Goal: Information Seeking & Learning: Learn about a topic

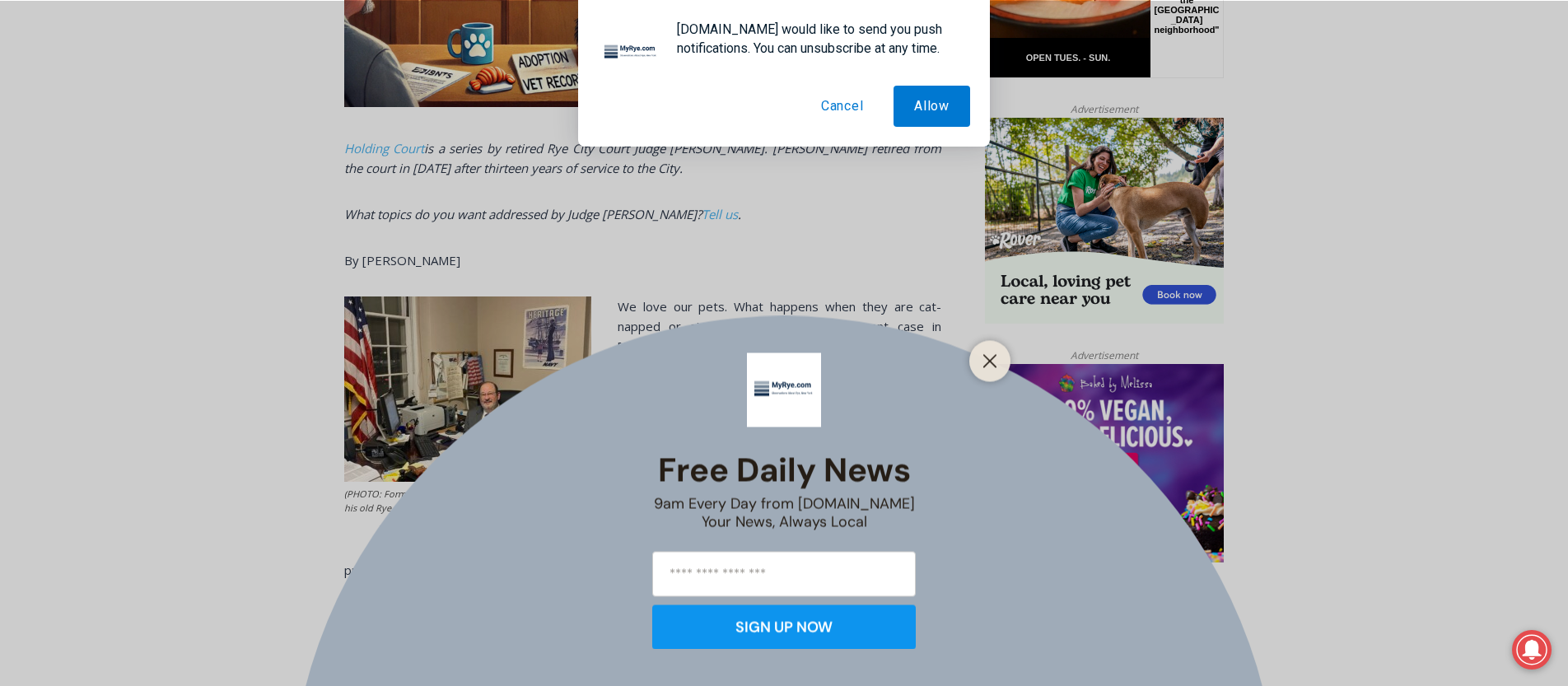
scroll to position [913, 0]
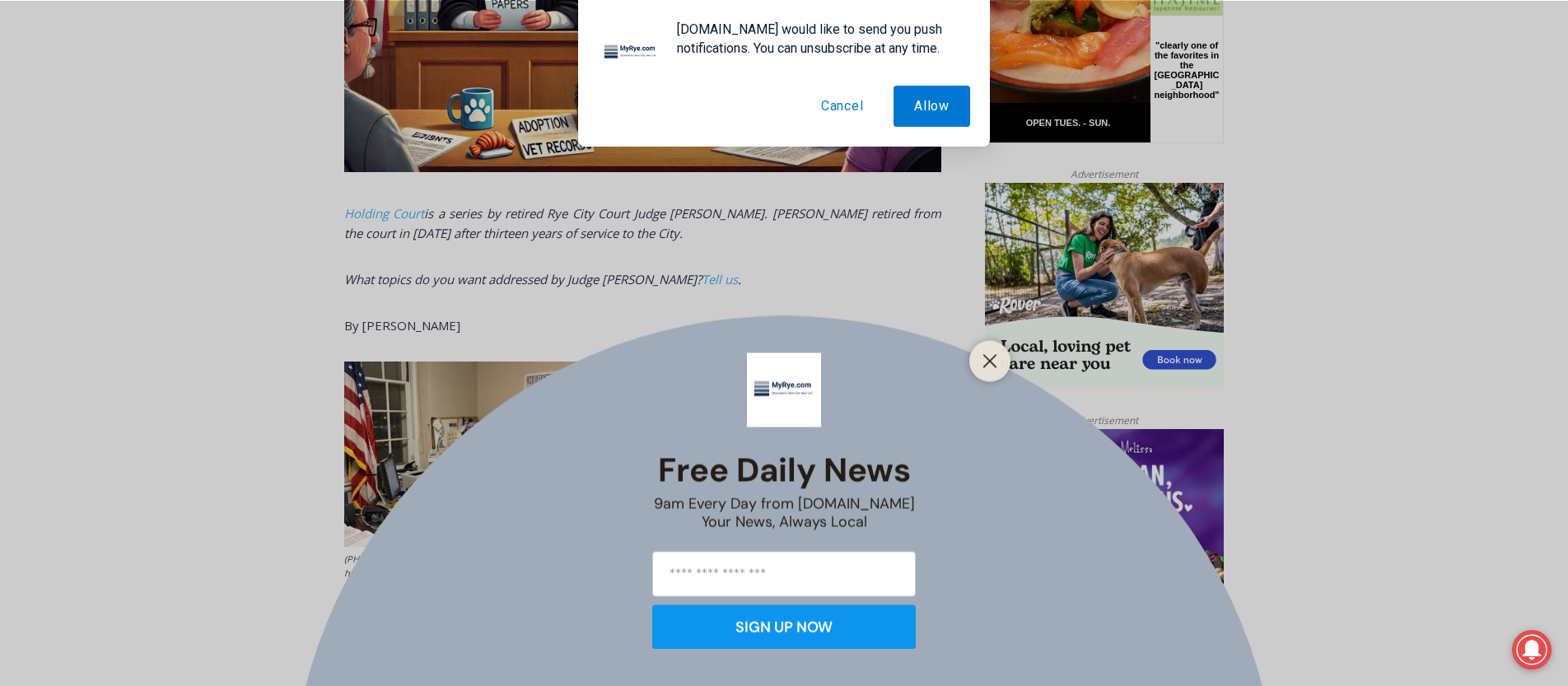
click at [834, 110] on button "Cancel" at bounding box center [842, 106] width 84 height 42
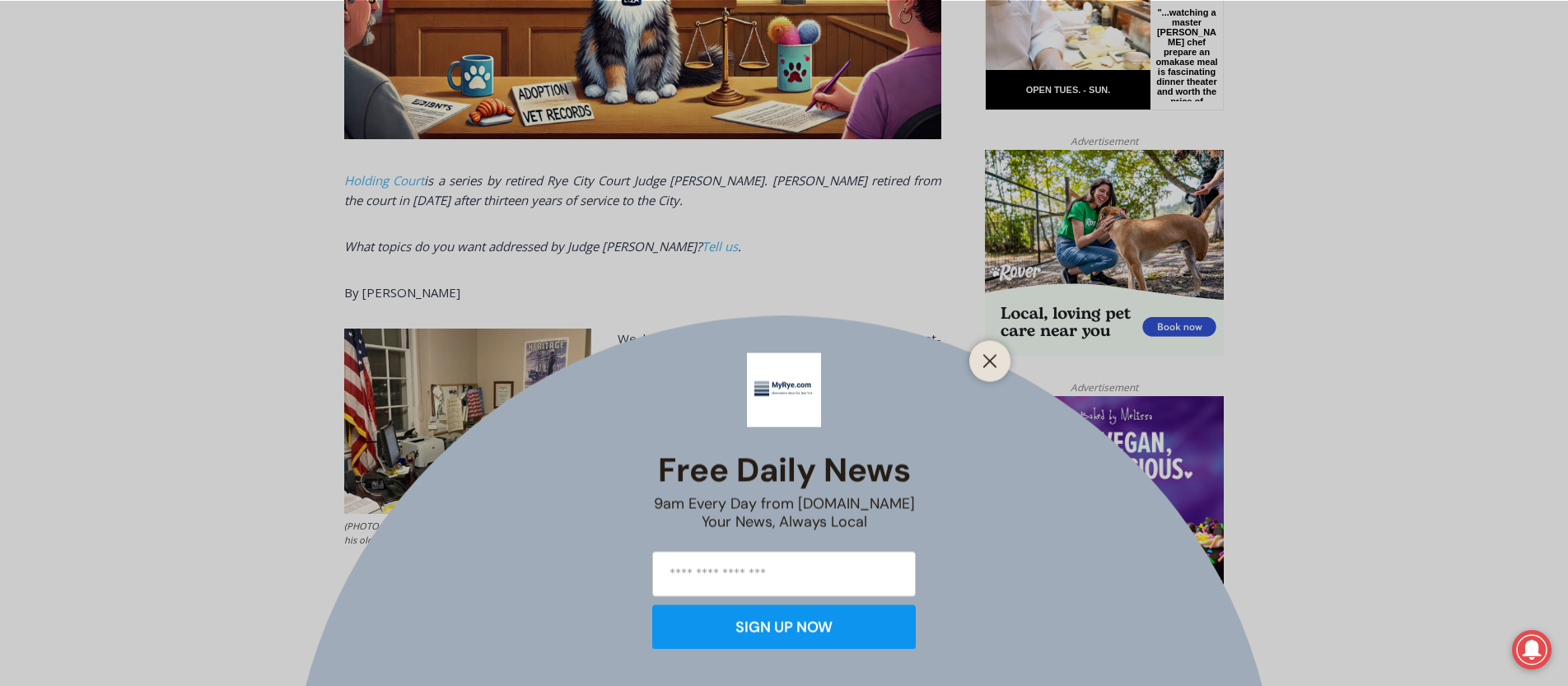
scroll to position [986, 0]
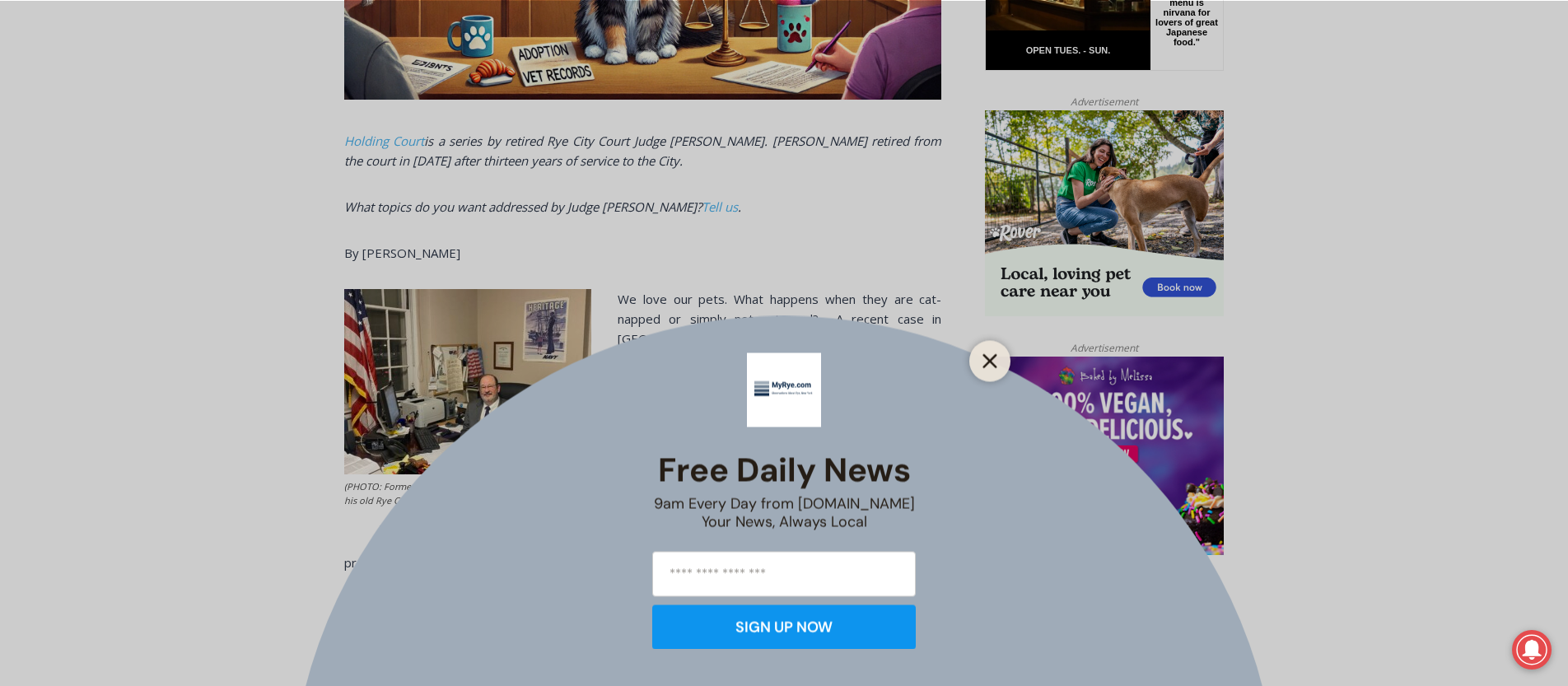
click at [988, 363] on line "Close" at bounding box center [989, 361] width 11 height 11
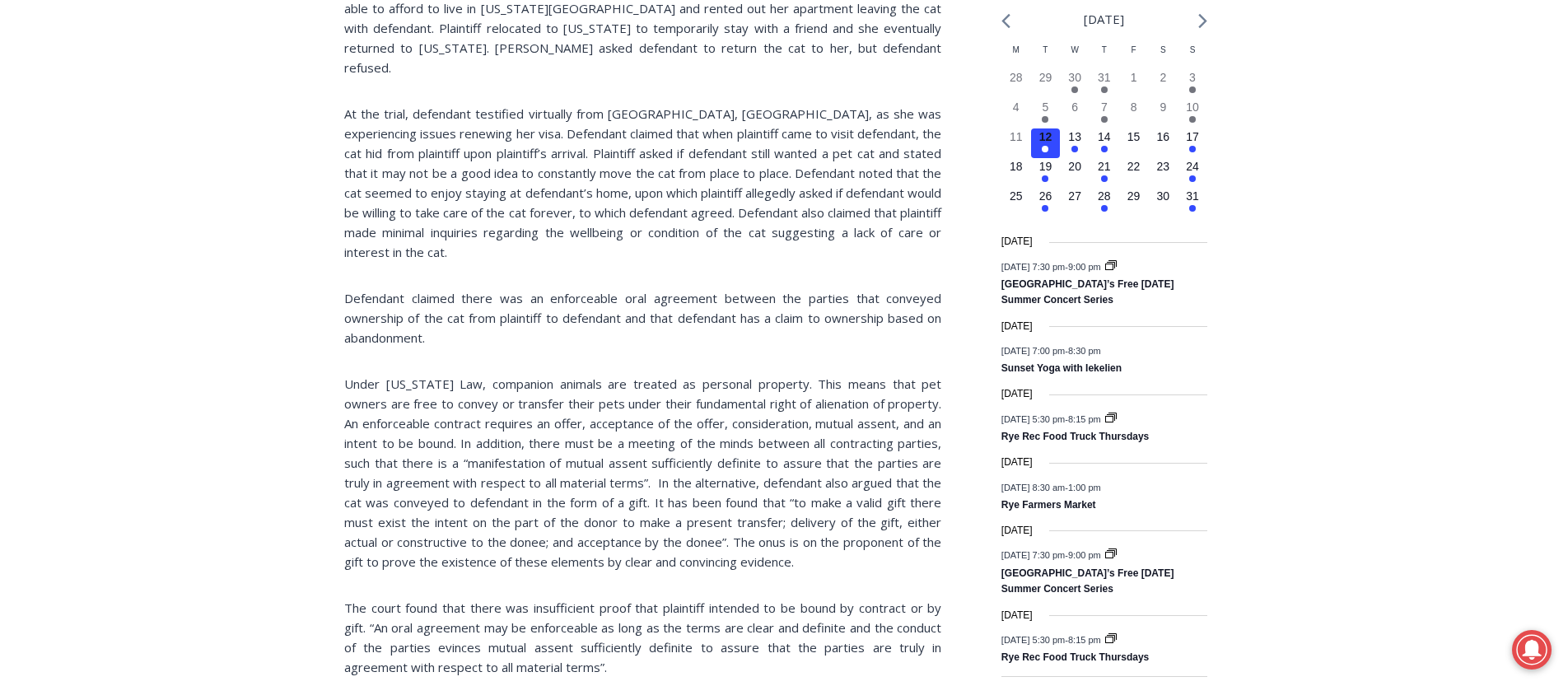
scroll to position [1898, 0]
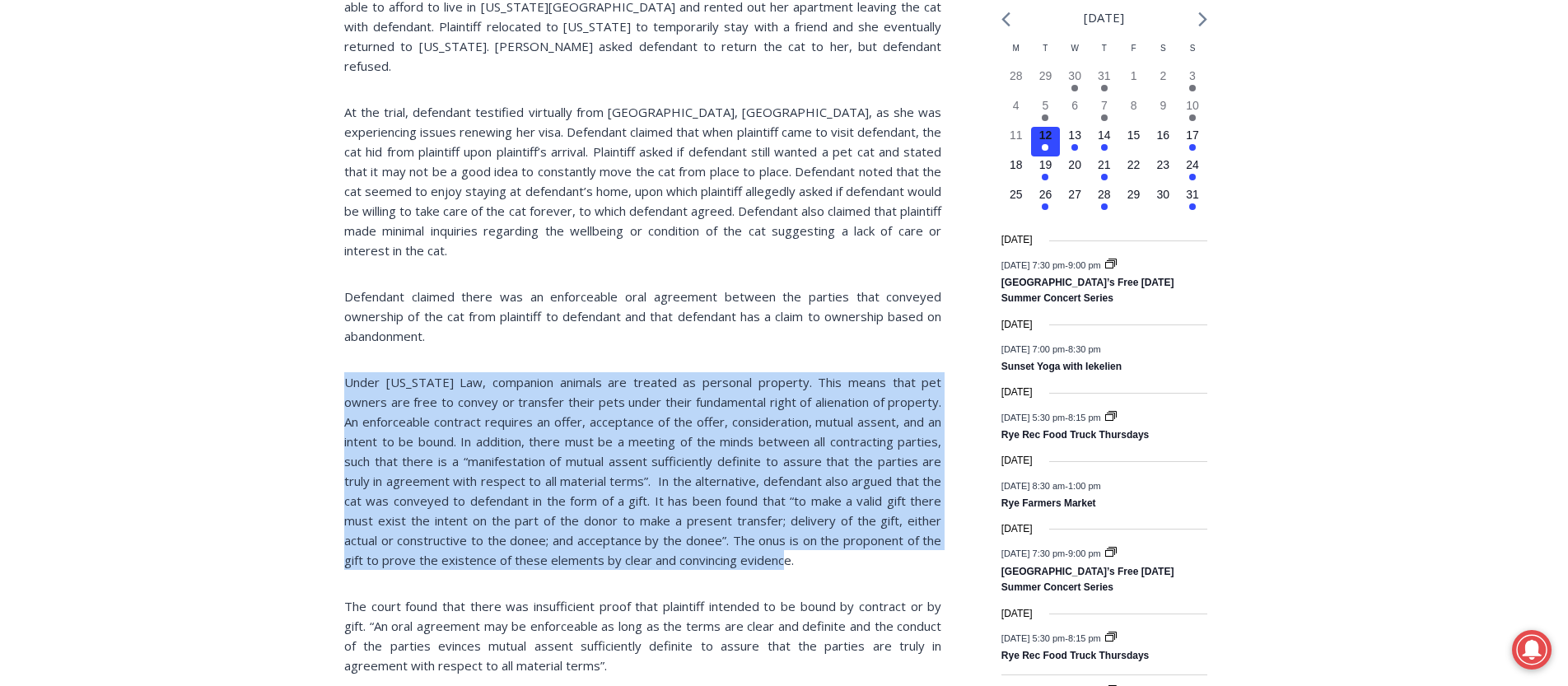
drag, startPoint x: 346, startPoint y: 344, endPoint x: 809, endPoint y: 490, distance: 485.5
click at [883, 515] on p "Under New York Law, companion animals are treated as personal property. This me…" at bounding box center [642, 471] width 597 height 198
copy p "Under New York Law, companion animals are treated as personal property. This me…"
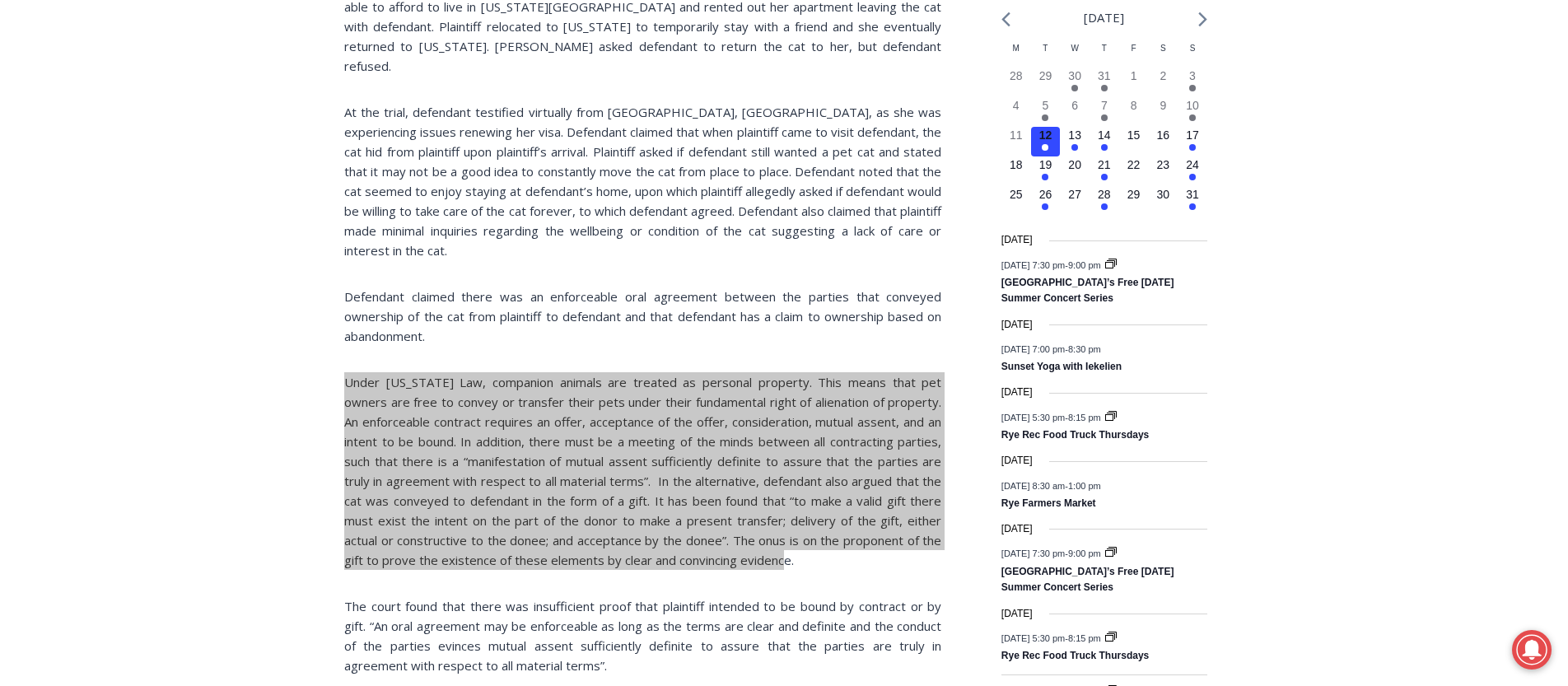
scroll to position [1925, 0]
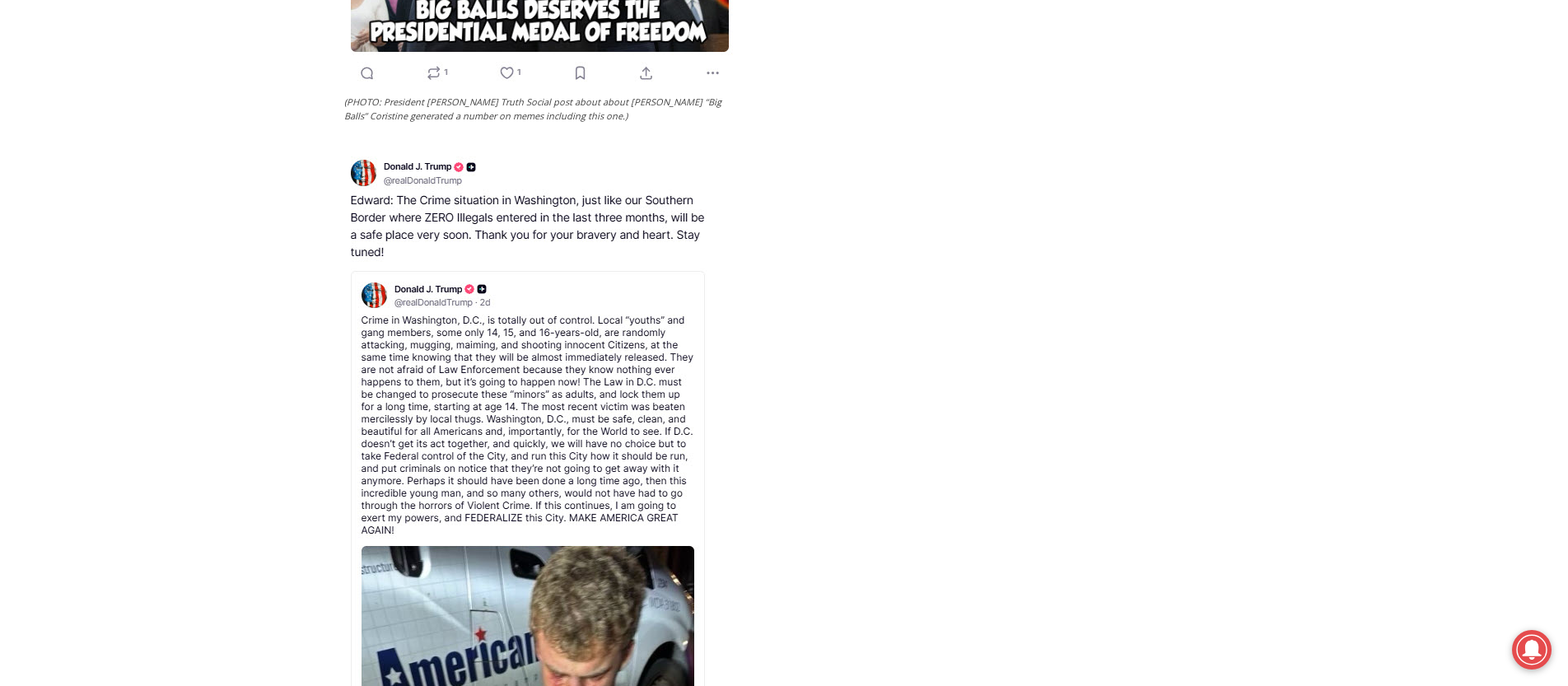
scroll to position [3846, 0]
